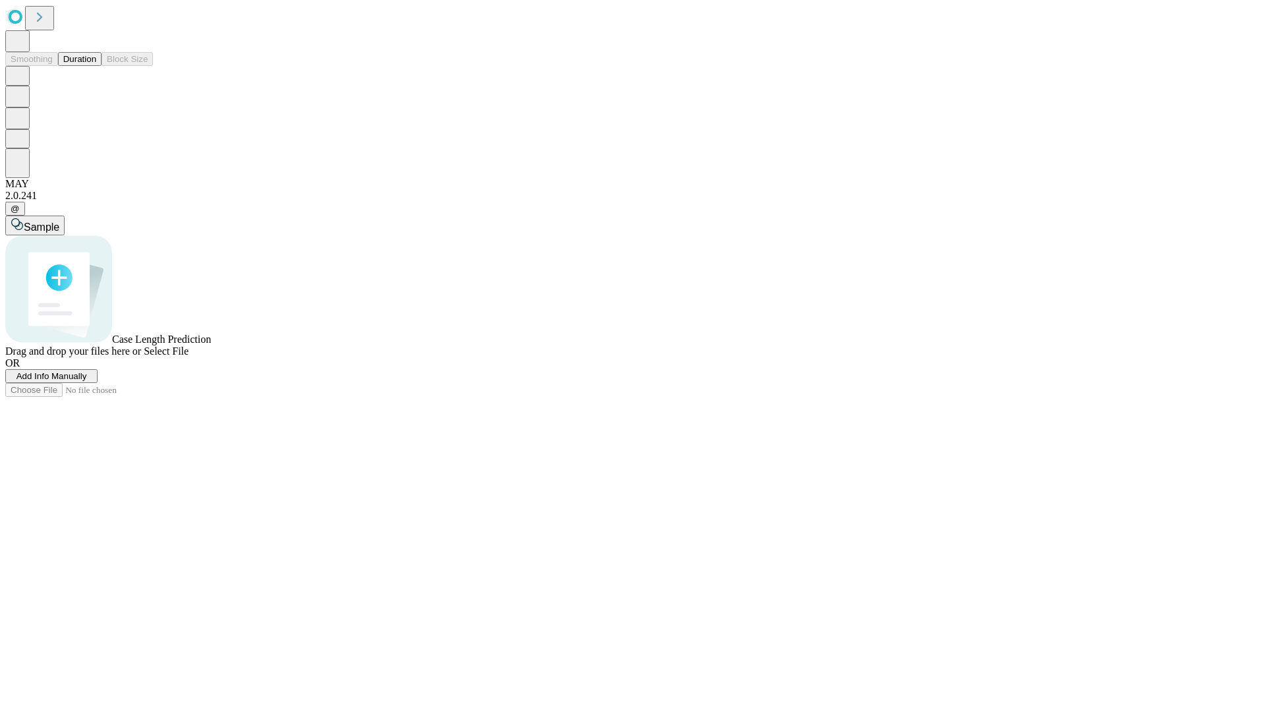
click at [87, 381] on span "Add Info Manually" at bounding box center [51, 376] width 71 height 10
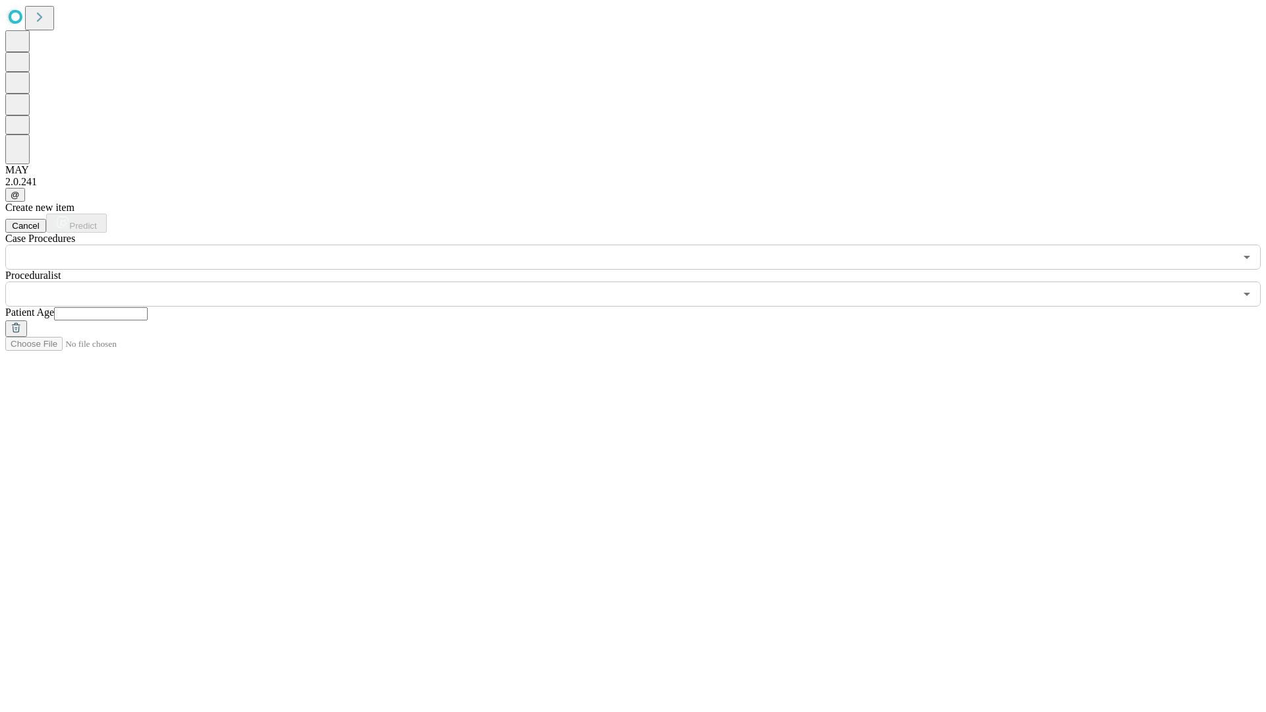
click at [148, 307] on input "text" at bounding box center [101, 313] width 94 height 13
type input "**"
click at [642, 281] on input "text" at bounding box center [619, 293] width 1229 height 25
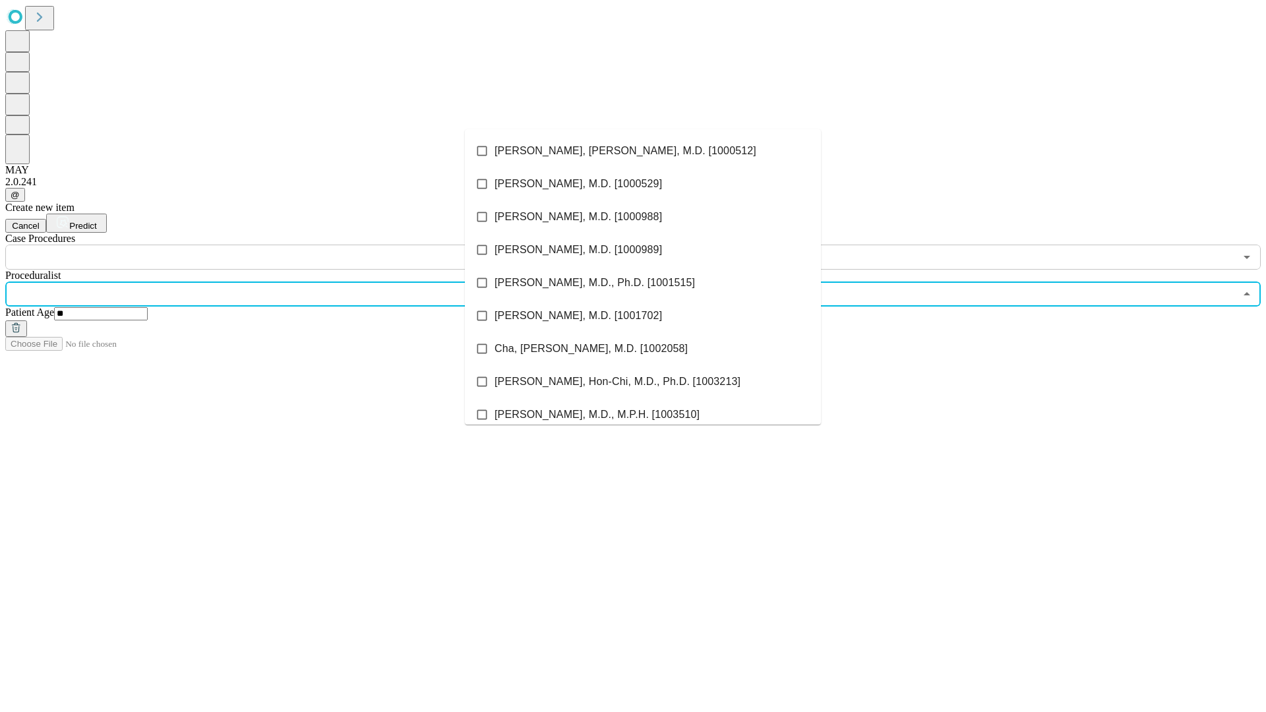
click at [643, 151] on li "[PERSON_NAME], [PERSON_NAME], M.D. [1000512]" at bounding box center [643, 150] width 356 height 33
click at [277, 245] on input "text" at bounding box center [619, 257] width 1229 height 25
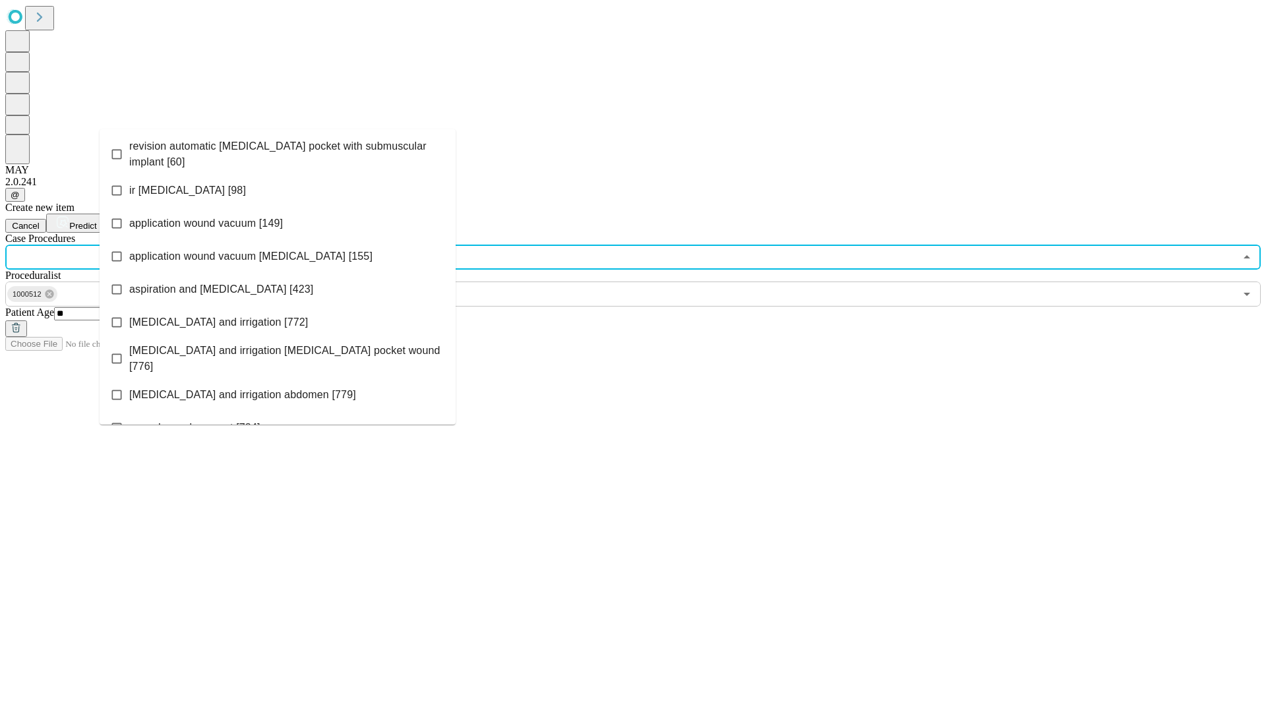
click at [277, 151] on span "revision automatic [MEDICAL_DATA] pocket with submuscular implant [60]" at bounding box center [287, 154] width 316 height 32
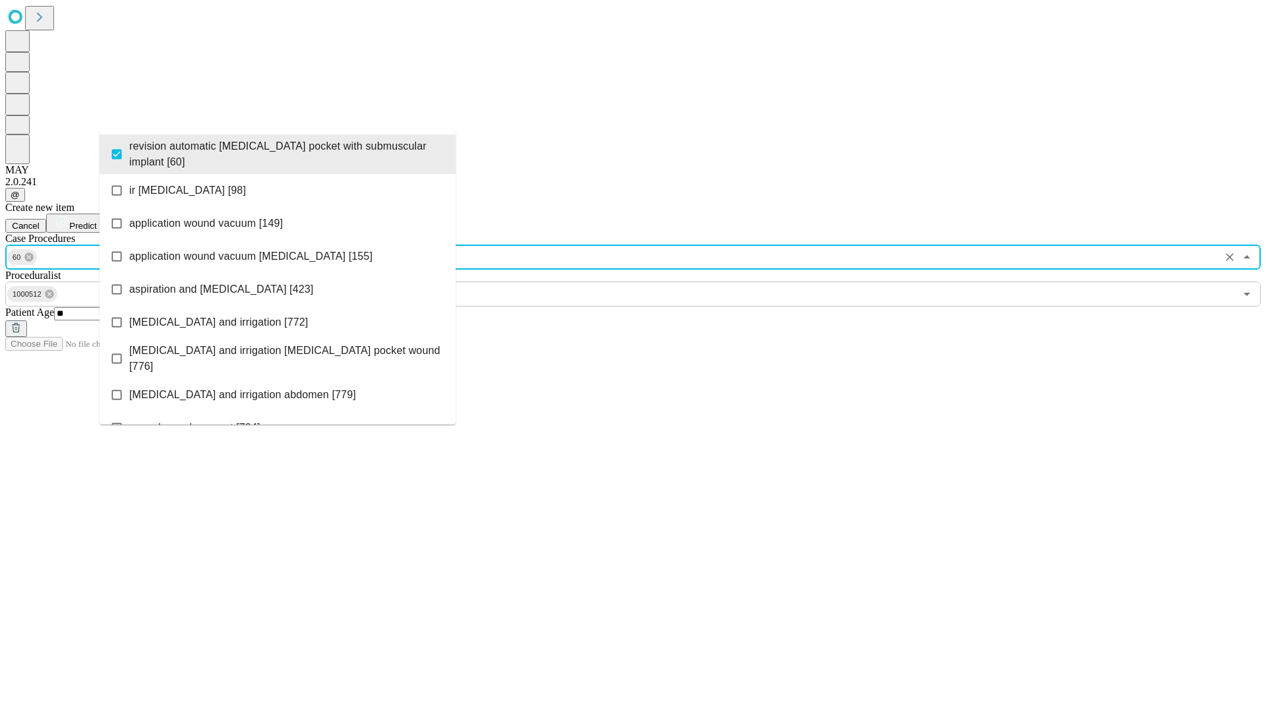
click at [96, 221] on span "Predict" at bounding box center [82, 226] width 27 height 10
